Goal: Task Accomplishment & Management: Use online tool/utility

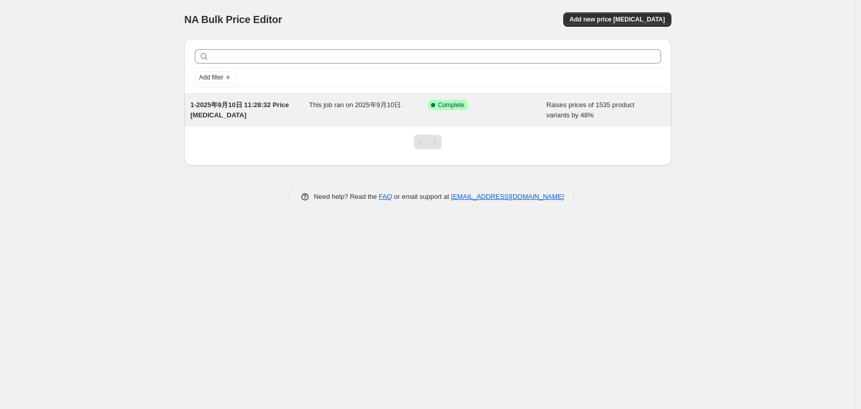
click at [213, 106] on span "1-2025年9月10日 11:28:32 Price [MEDICAL_DATA]" at bounding box center [240, 110] width 98 height 18
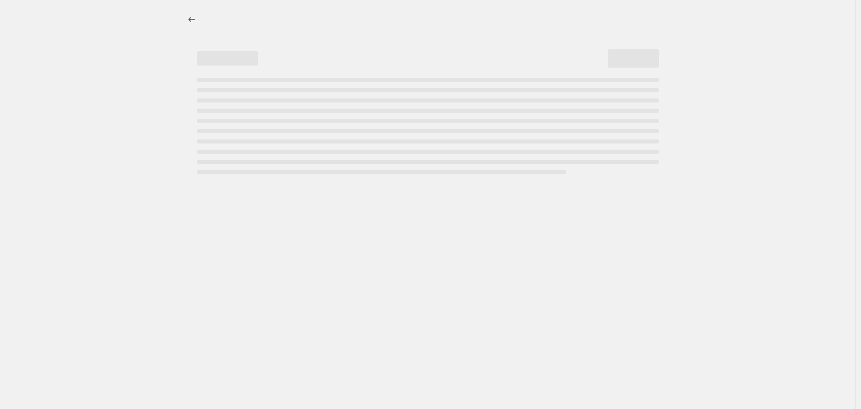
select select "percentage"
